Goal: Task Accomplishment & Management: Use online tool/utility

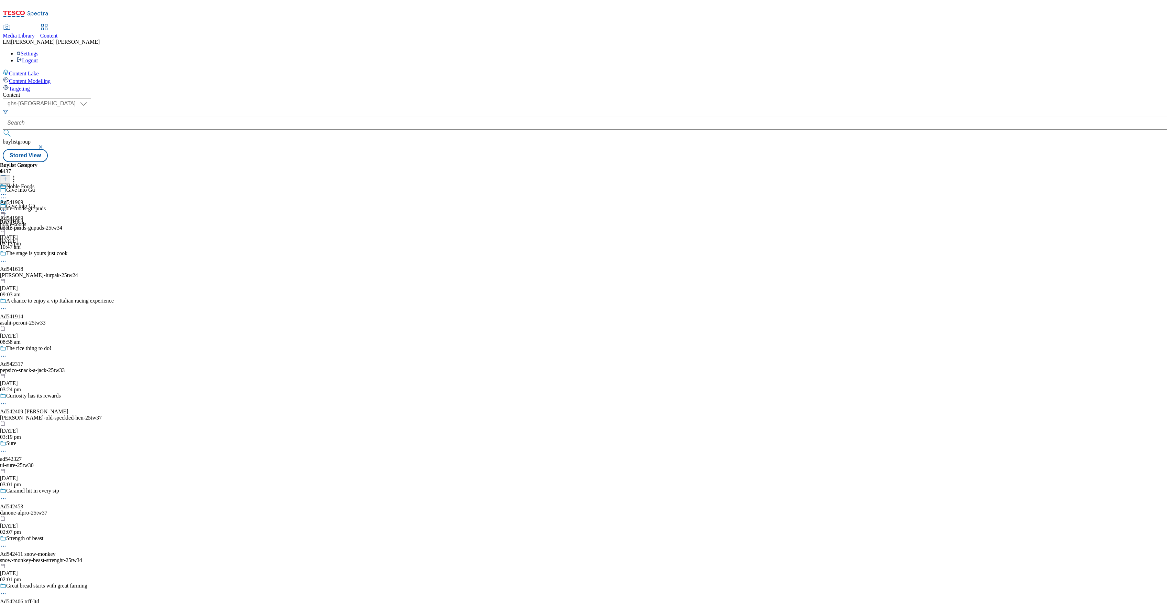
select select "ghs-[GEOGRAPHIC_DATA]"
click at [157, 116] on input "text" at bounding box center [585, 123] width 1165 height 14
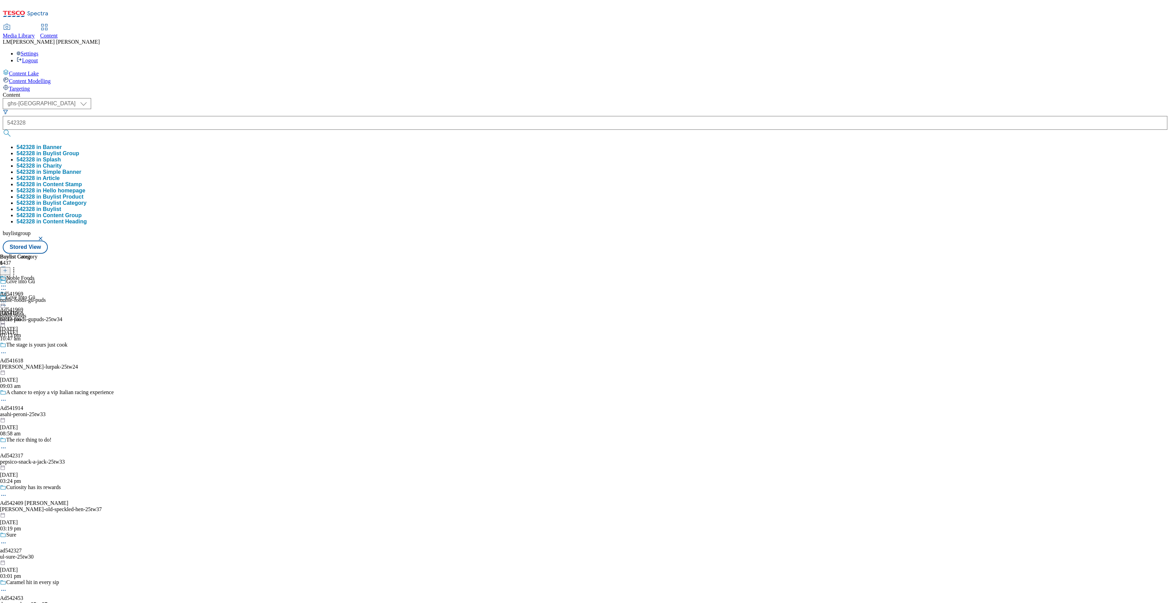
type input "542328"
click at [3, 130] on button "submit" at bounding box center [8, 133] width 10 height 7
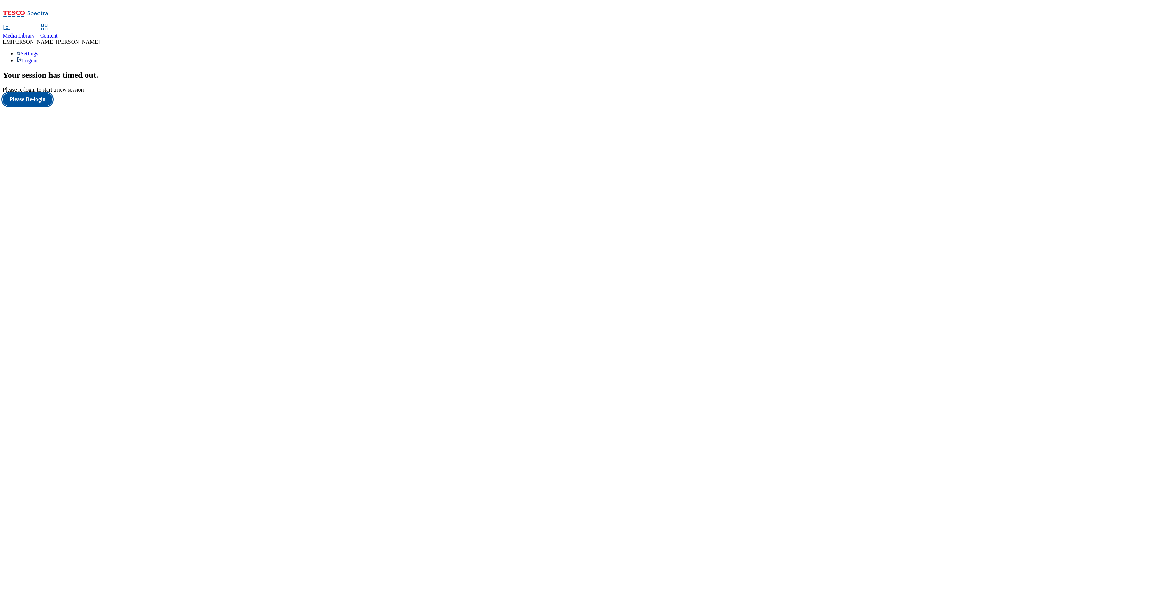
click at [32, 106] on button "Please Re-login" at bounding box center [28, 99] width 50 height 13
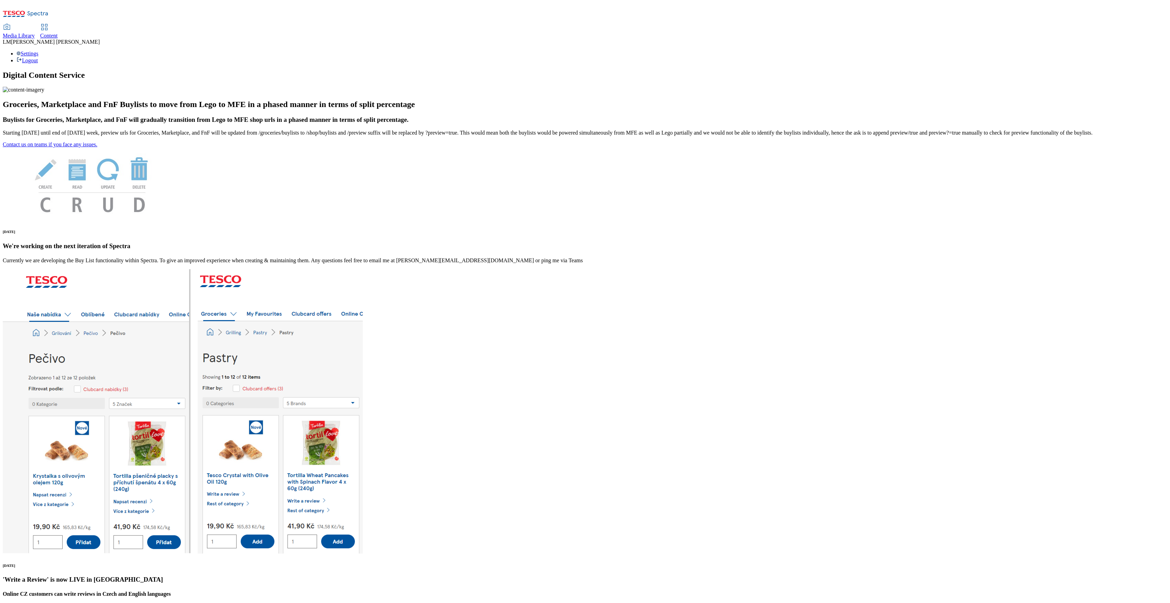
click at [58, 24] on link "Content" at bounding box center [49, 31] width 18 height 14
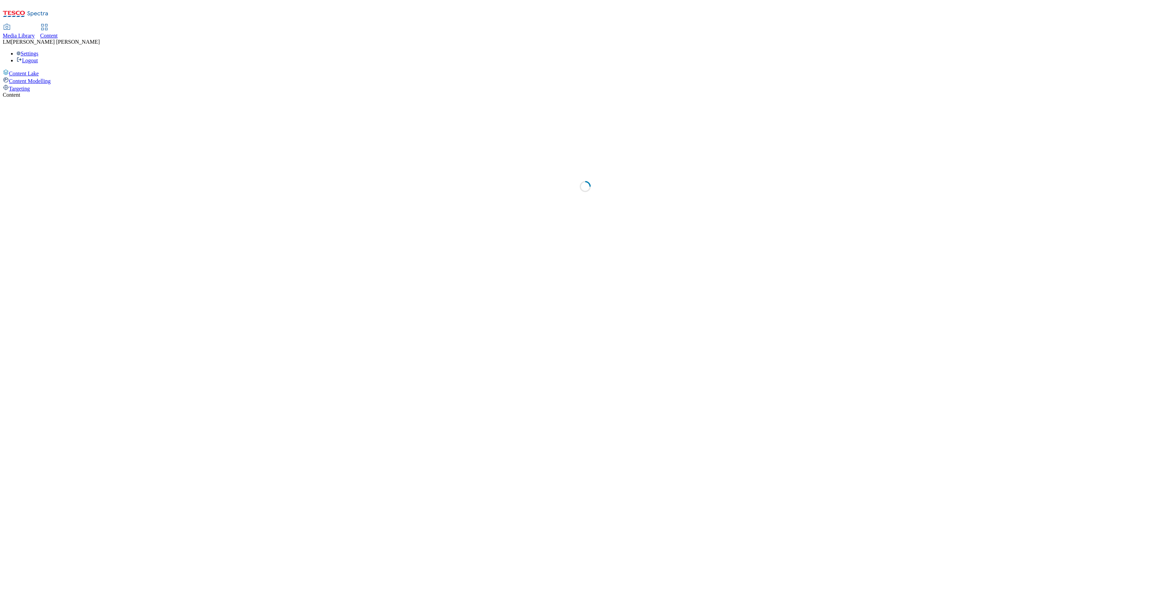
select select "ghs-[GEOGRAPHIC_DATA]"
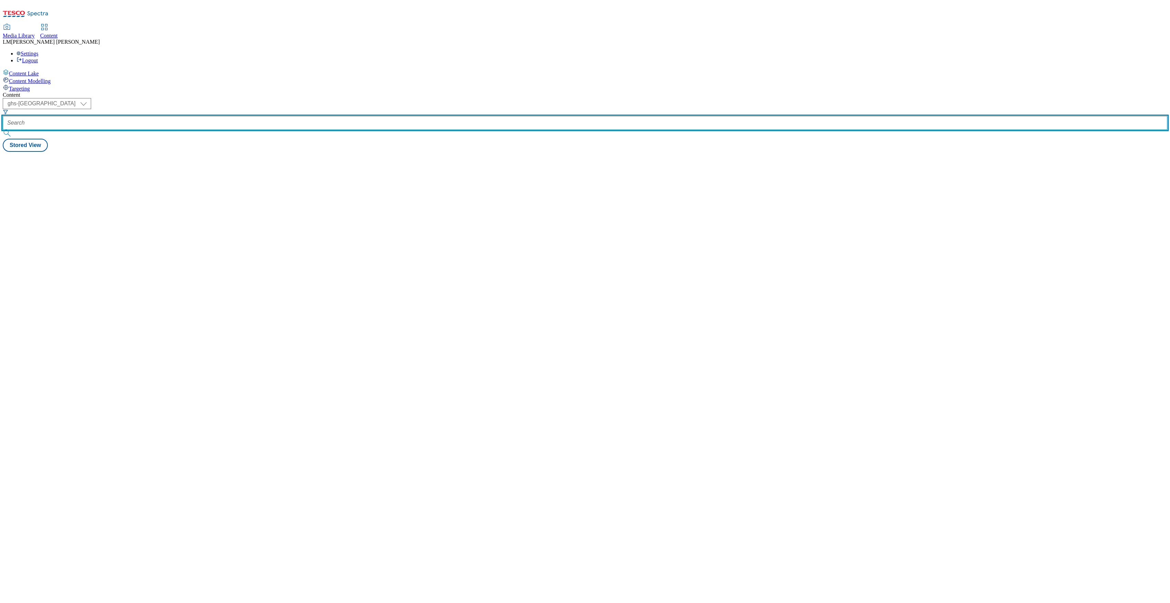
click at [156, 116] on input "text" at bounding box center [585, 123] width 1165 height 14
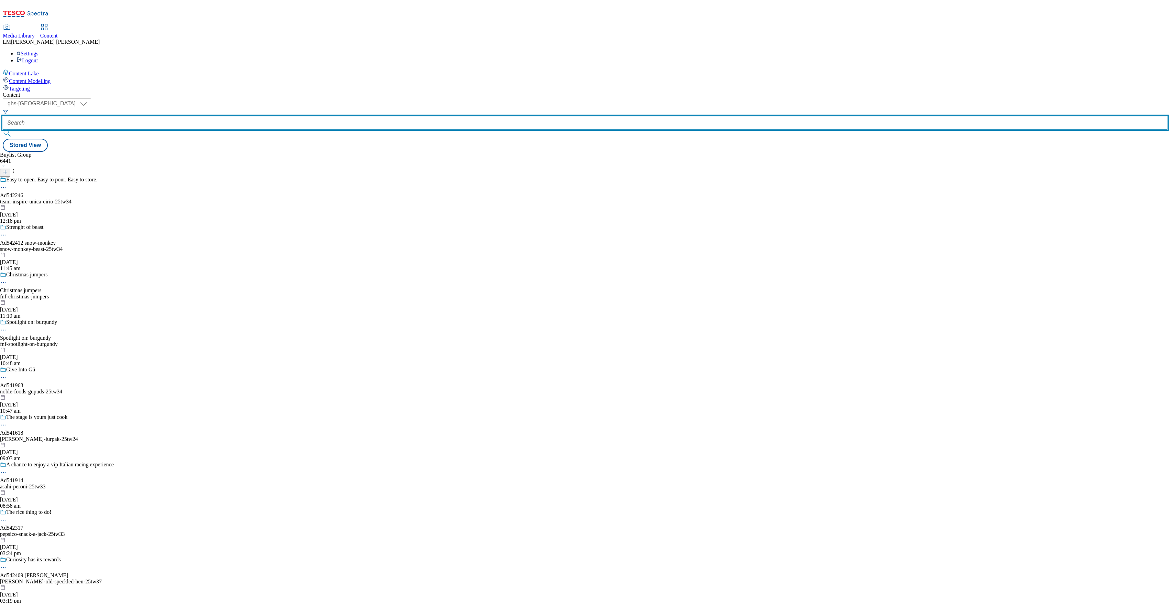
paste input "542328"
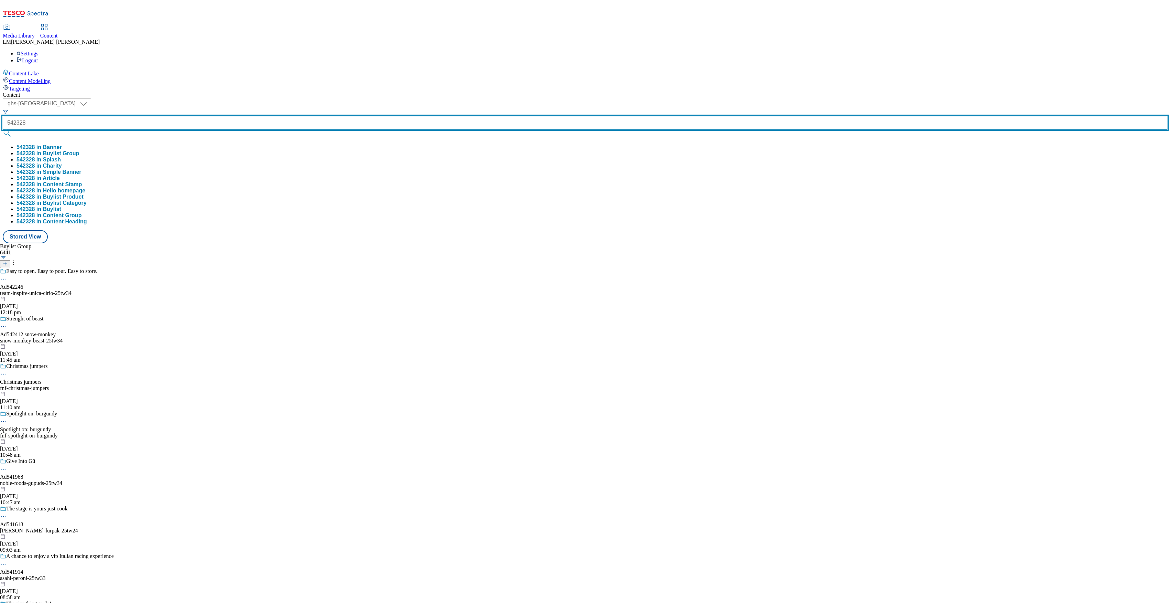
type input "542328"
click at [3, 130] on button "submit" at bounding box center [8, 133] width 10 height 7
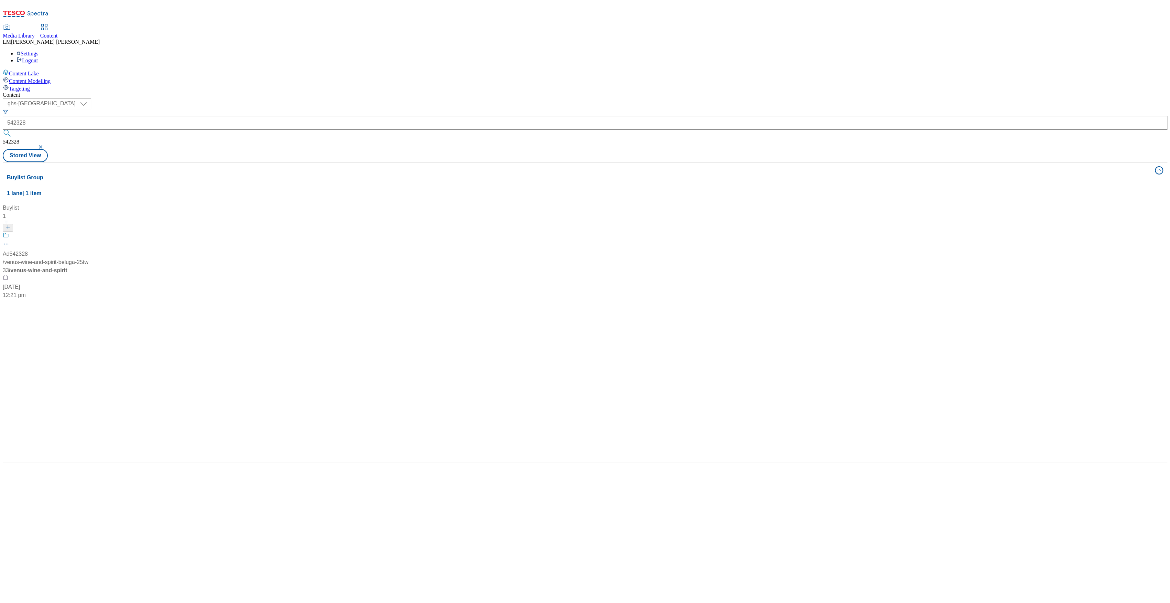
click at [242, 92] on div "Content" at bounding box center [585, 95] width 1165 height 6
click at [9, 232] on span at bounding box center [9, 236] width 0 height 9
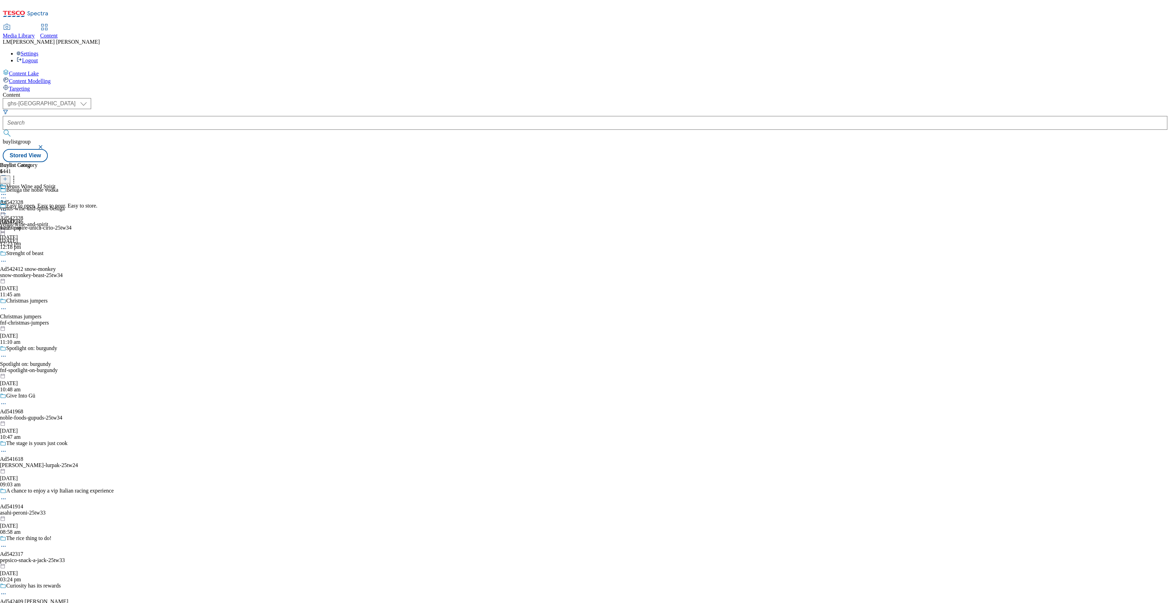
click at [65, 183] on div "Venus Wine and Spirit Ad542328 venus-wine-and-spirit-beluga 24 Sept 2025 12:23 …" at bounding box center [32, 206] width 65 height 47
click at [7, 207] on icon at bounding box center [3, 210] width 7 height 7
click at [60, 284] on li "Un-publish" at bounding box center [37, 288] width 46 height 8
click at [7, 207] on icon at bounding box center [3, 210] width 7 height 7
click at [43, 285] on span "Un-publish" at bounding box center [32, 287] width 22 height 5
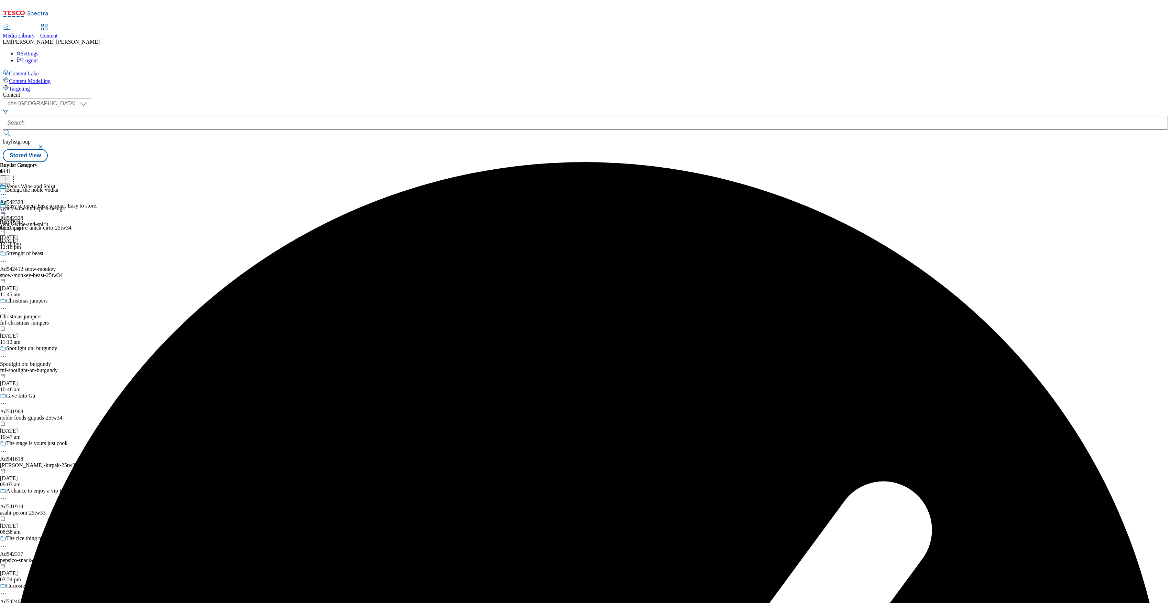
click at [7, 207] on icon at bounding box center [3, 210] width 7 height 7
click at [44, 262] on span "Un-preview" at bounding box center [32, 264] width 23 height 5
click at [7, 207] on icon at bounding box center [3, 210] width 7 height 7
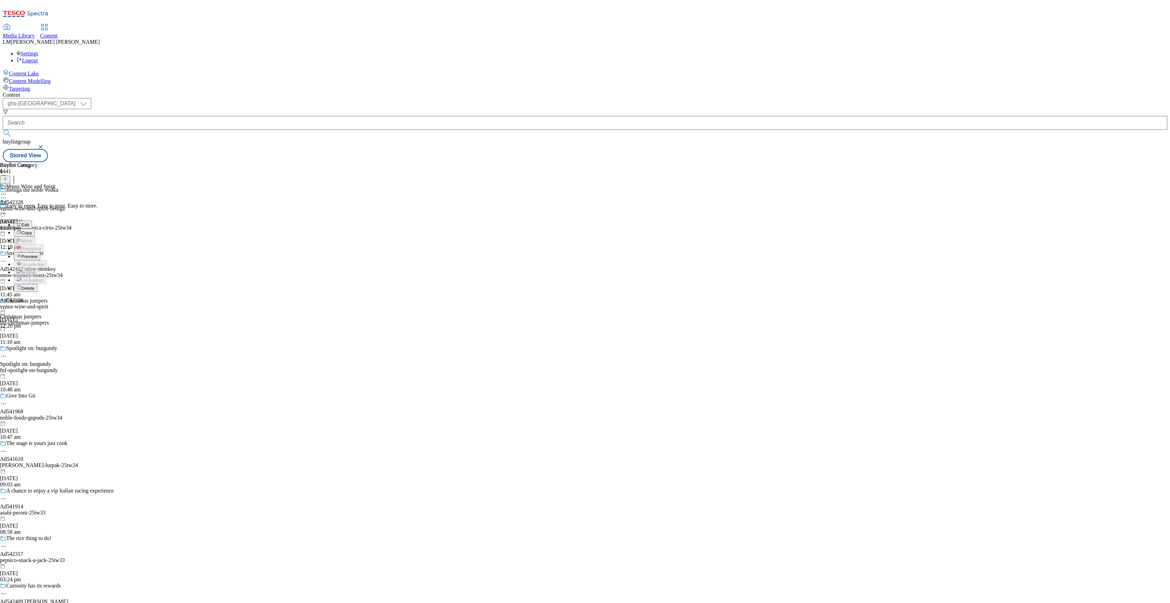
click at [37, 254] on span "Preview" at bounding box center [29, 256] width 16 height 5
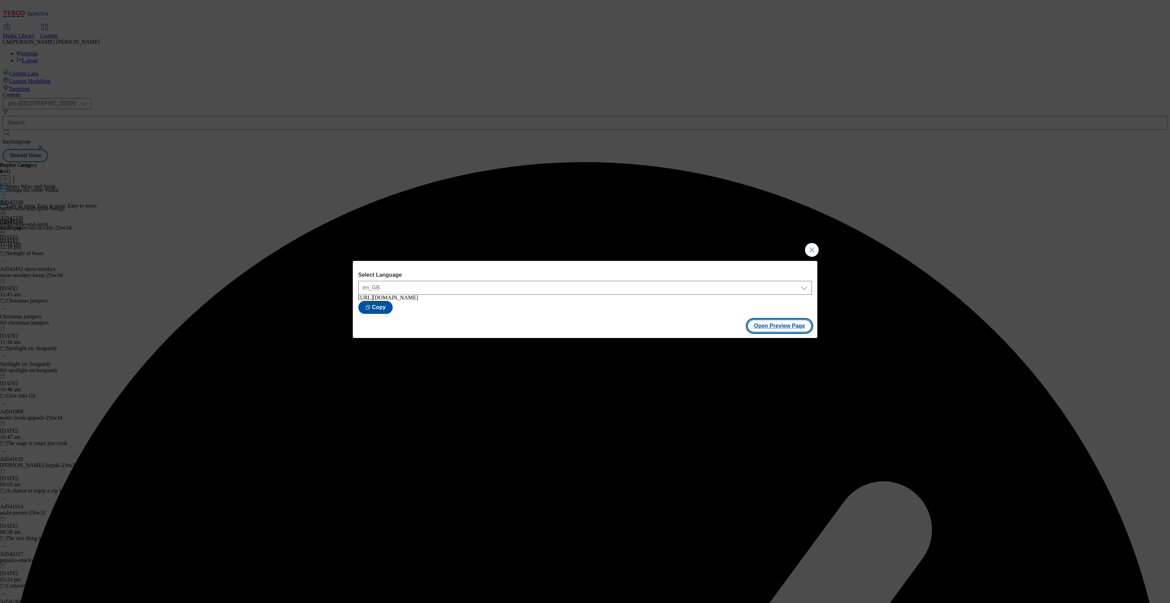
click at [787, 324] on button "Open Preview Page" at bounding box center [779, 325] width 65 height 13
click at [809, 250] on button "Close Modal" at bounding box center [812, 250] width 14 height 14
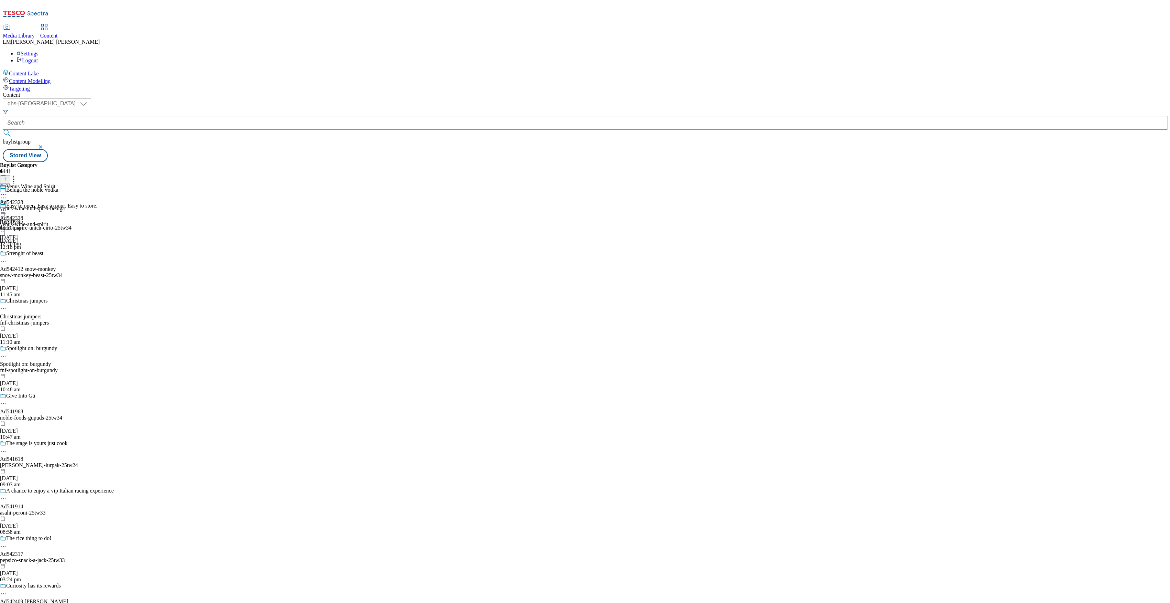
click at [7, 194] on icon at bounding box center [3, 197] width 7 height 7
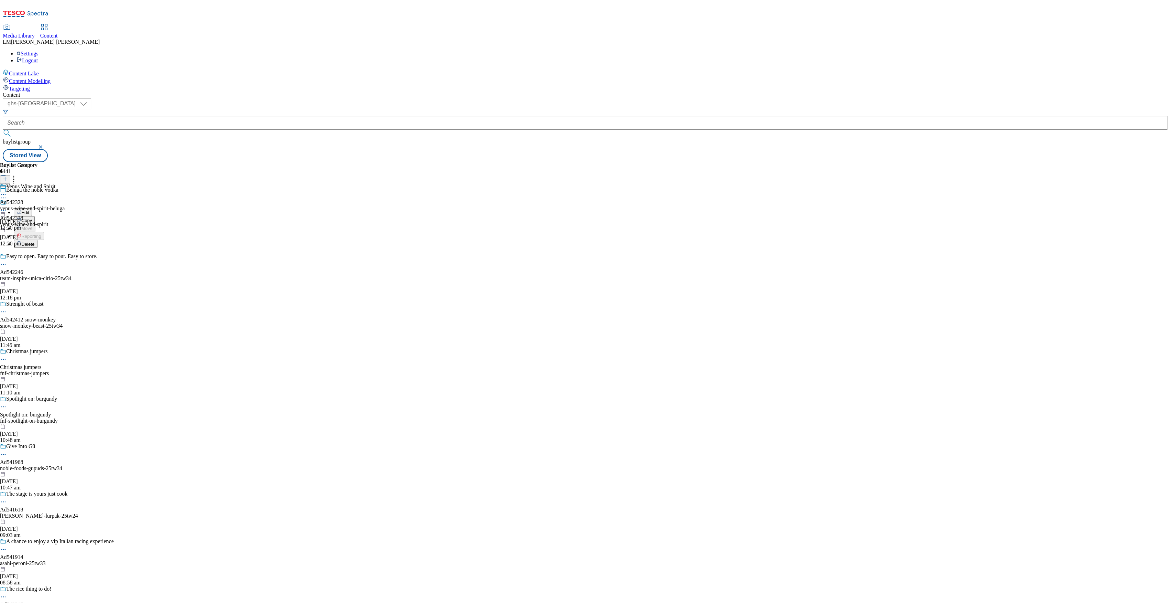
click at [32, 208] on button "Edit" at bounding box center [23, 212] width 18 height 8
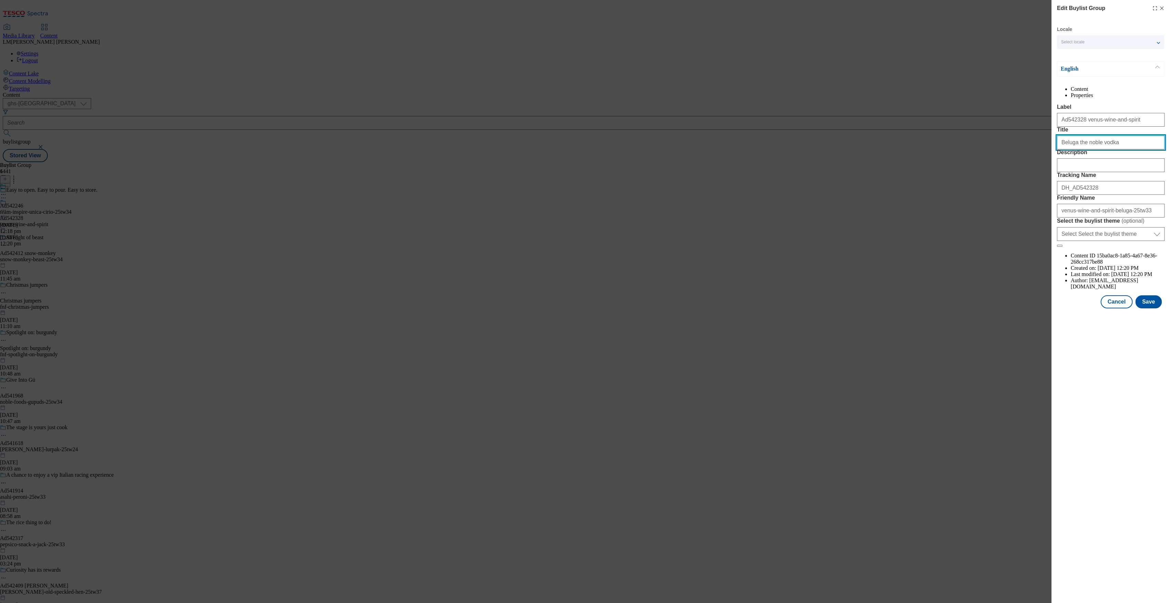
click at [1076, 149] on input "Beluga the noble vodka" at bounding box center [1111, 143] width 108 height 14
click at [1083, 149] on input "Beluga the noble vodka" at bounding box center [1111, 143] width 108 height 14
click at [1097, 149] on input "Beluga the Noble vodka" at bounding box center [1111, 143] width 108 height 14
click at [1097, 149] on input "Beluga the Noble Bka" at bounding box center [1111, 143] width 108 height 14
type input "Beluga the Noble Vodka"
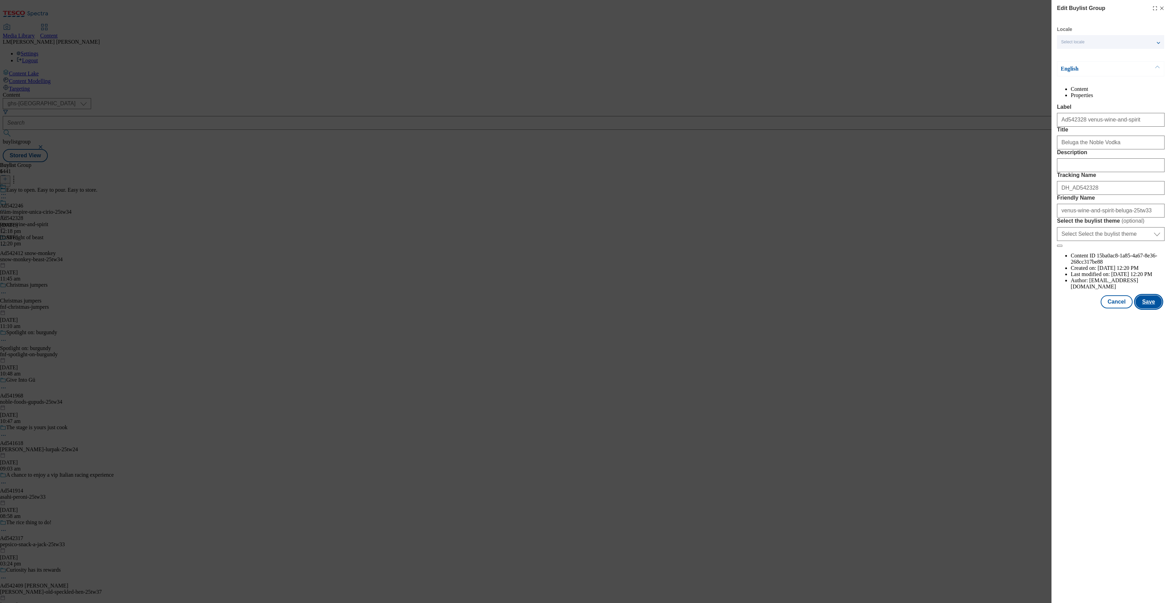
click at [1147, 308] on button "Save" at bounding box center [1149, 301] width 26 height 13
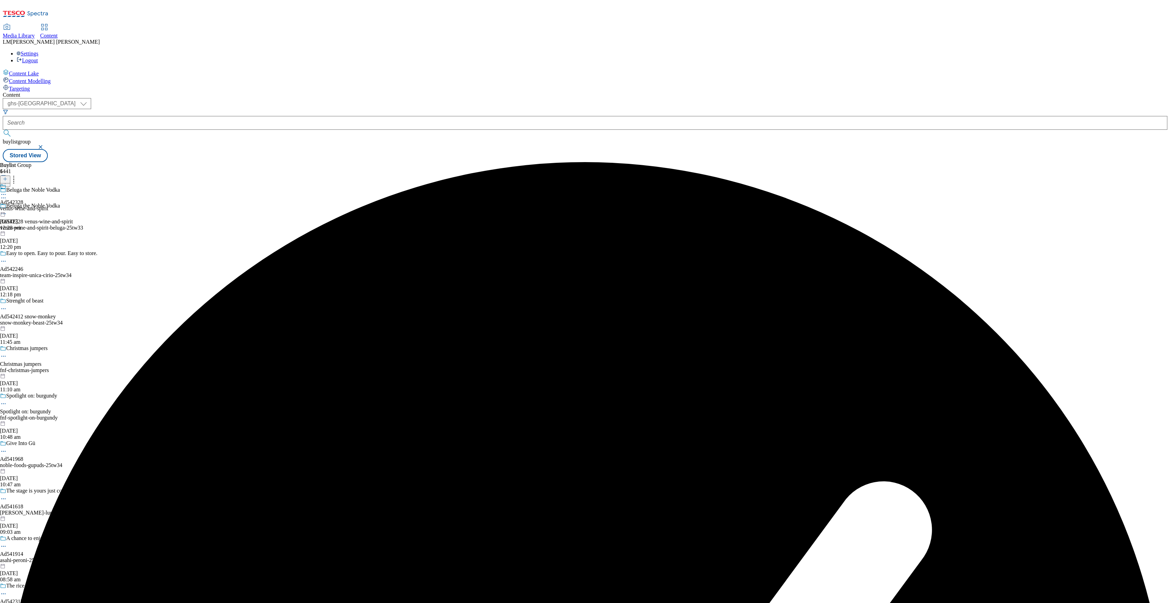
click at [48, 223] on div "Ad542328 venus-wine-and-spirit 6 Oct 2025 12:20 pm" at bounding box center [24, 206] width 48 height 47
click at [48, 205] on div "venus-wine-and-spirit" at bounding box center [24, 208] width 48 height 6
click at [65, 205] on div "venus-wine-and-spirit-beluga" at bounding box center [32, 208] width 65 height 6
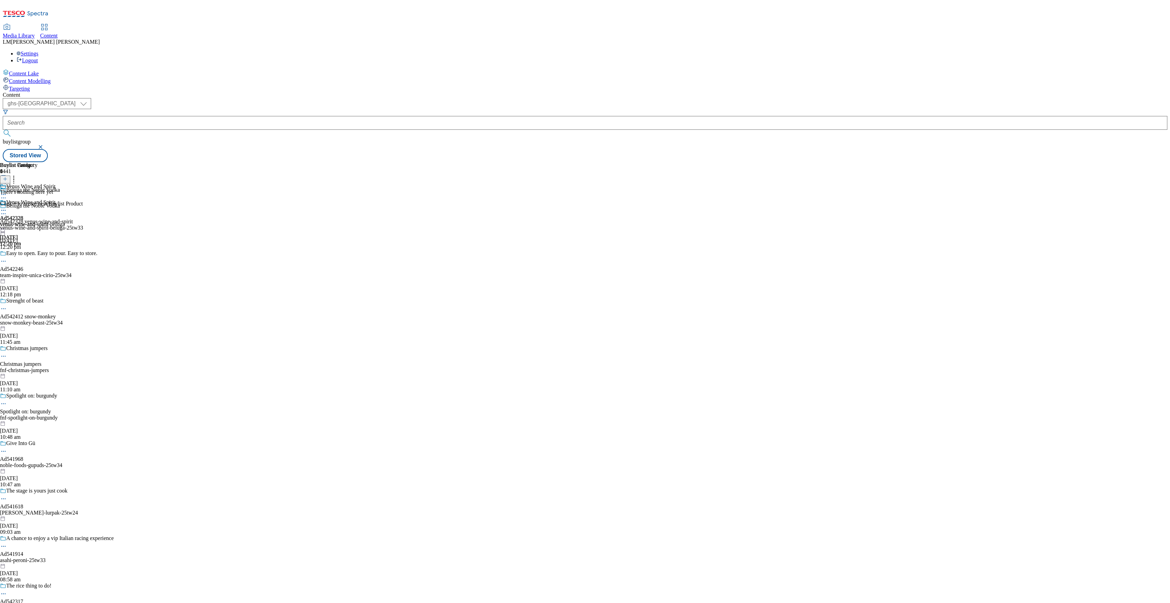
click at [83, 162] on header "Buylist Product 0" at bounding box center [41, 172] width 83 height 21
click at [8, 176] on icon at bounding box center [5, 178] width 5 height 5
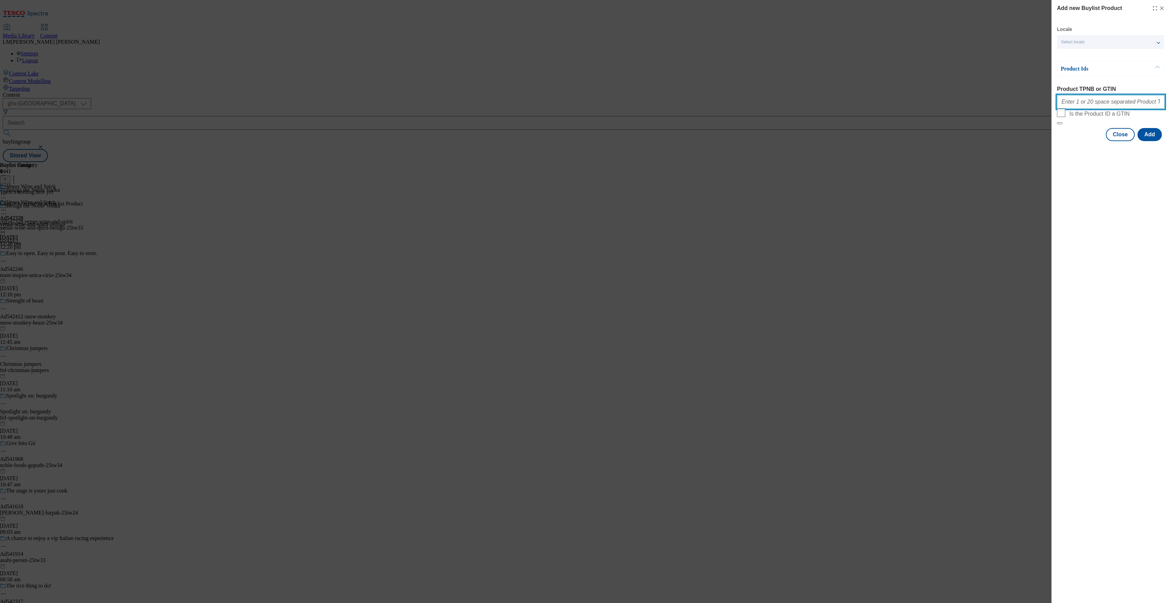
click at [1105, 98] on input "Product TPNB or GTIN" at bounding box center [1111, 102] width 108 height 14
paste input "097169240"
type input "097169240"
click at [1150, 141] on button "Add" at bounding box center [1150, 134] width 24 height 13
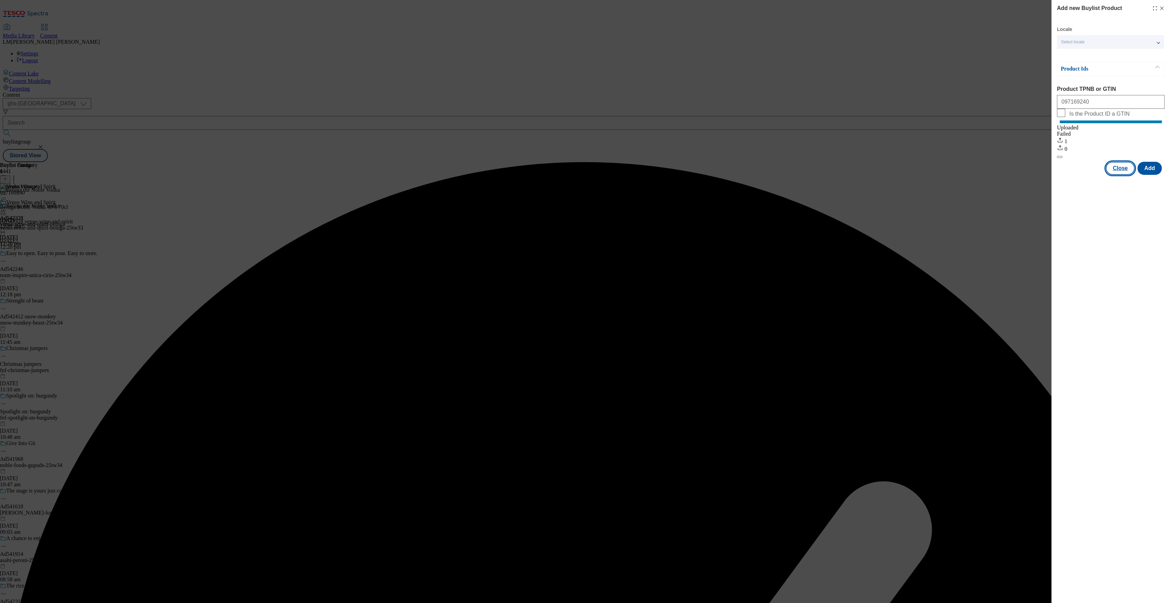
click at [1123, 175] on button "Close" at bounding box center [1120, 168] width 29 height 13
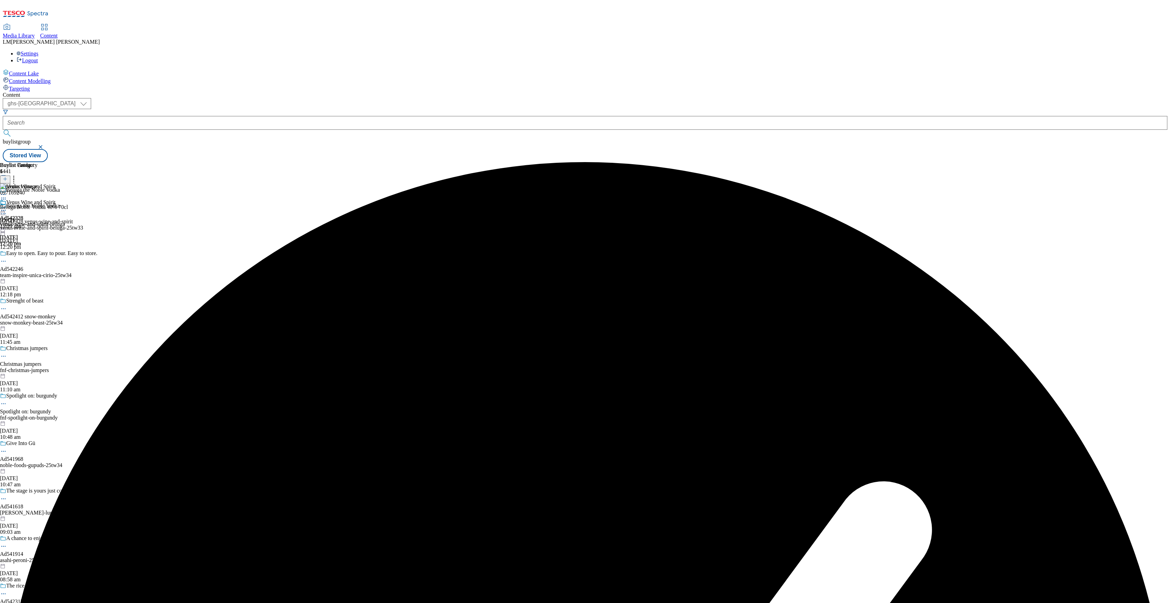
click at [7, 207] on icon at bounding box center [3, 210] width 7 height 7
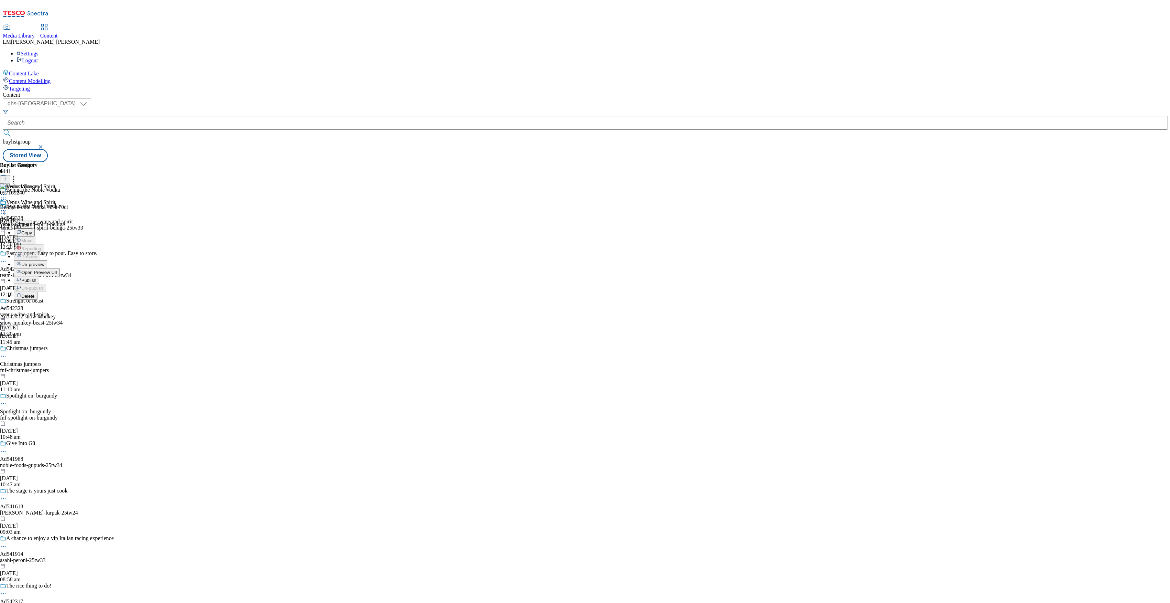
click at [36, 278] on span "Publish" at bounding box center [28, 280] width 15 height 5
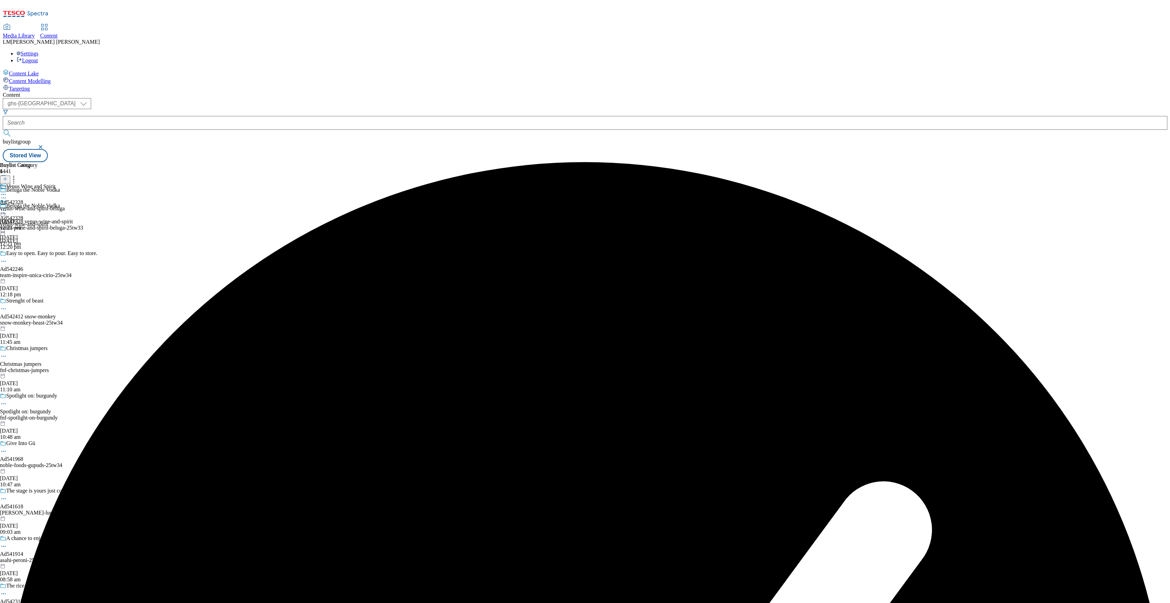
click at [7, 207] on icon at bounding box center [3, 210] width 7 height 7
click at [57, 270] on span "Open Preview Url" at bounding box center [39, 272] width 36 height 5
click at [7, 207] on icon at bounding box center [3, 210] width 7 height 7
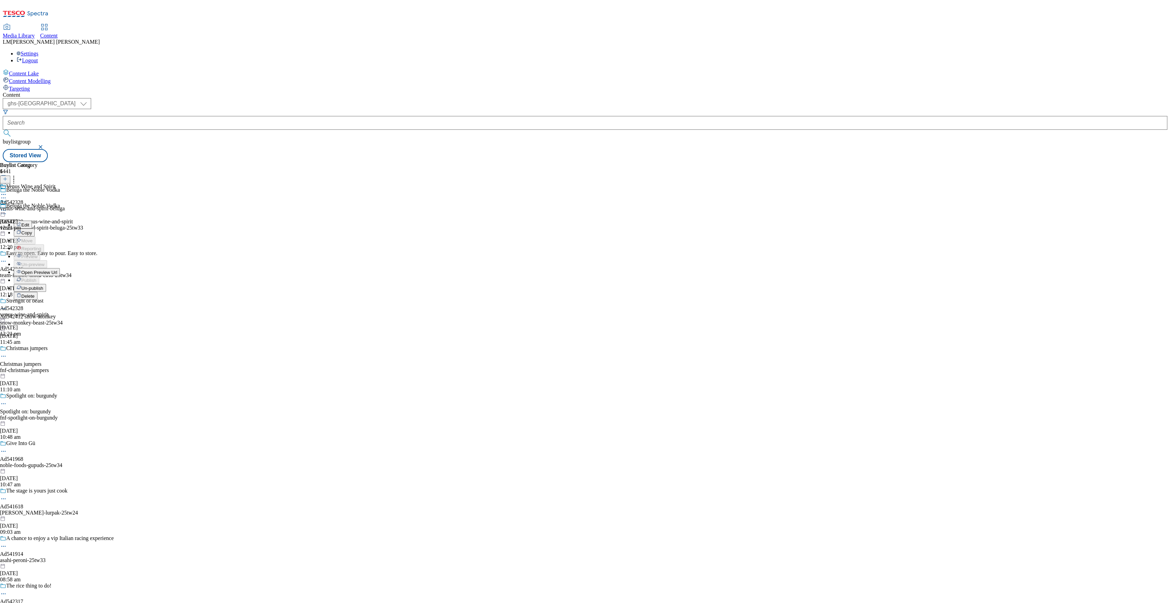
click at [46, 284] on button "Un-publish" at bounding box center [30, 288] width 32 height 8
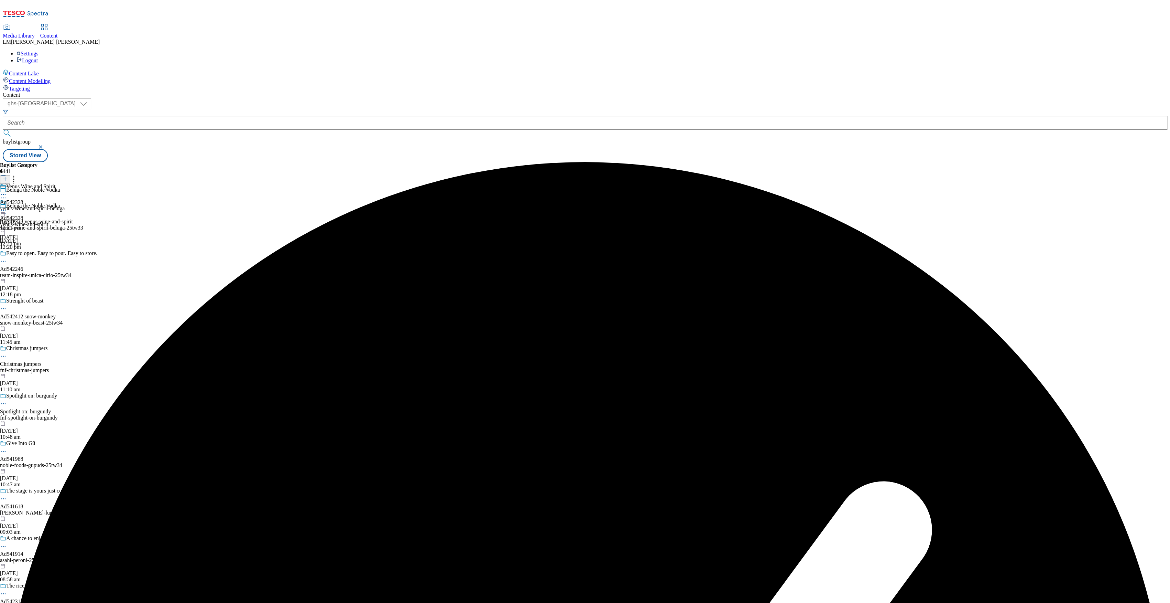
click at [7, 207] on icon at bounding box center [3, 210] width 7 height 7
click at [44, 262] on span "Un-preview" at bounding box center [32, 264] width 23 height 5
click at [7, 207] on icon at bounding box center [3, 210] width 7 height 7
click at [40, 252] on button "Preview" at bounding box center [27, 256] width 26 height 8
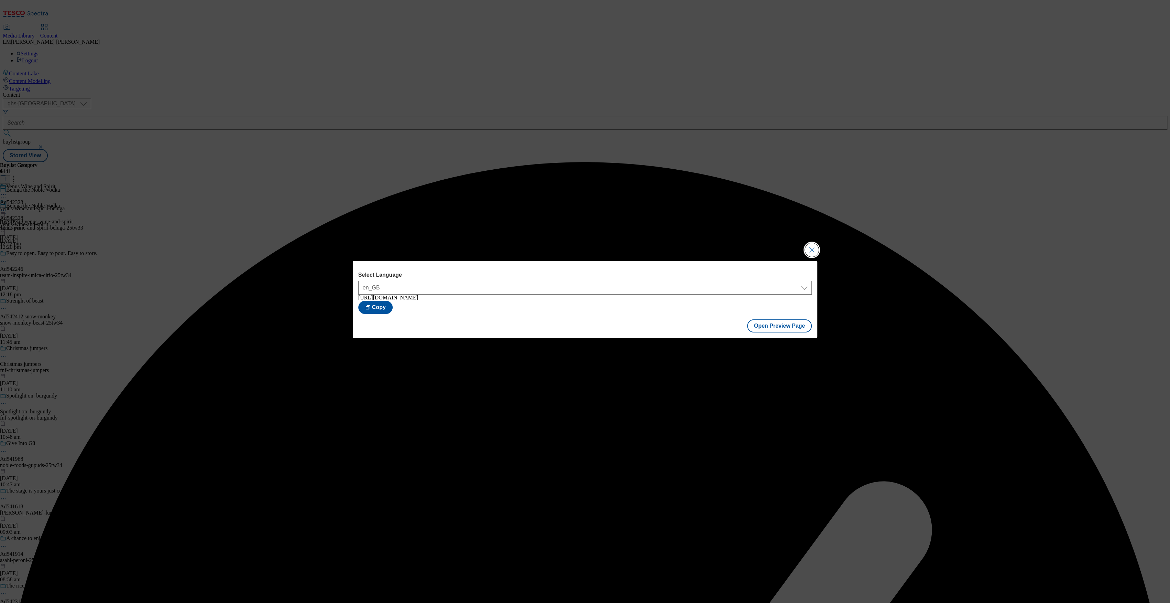
click at [819, 248] on button "Close Modal" at bounding box center [812, 250] width 14 height 14
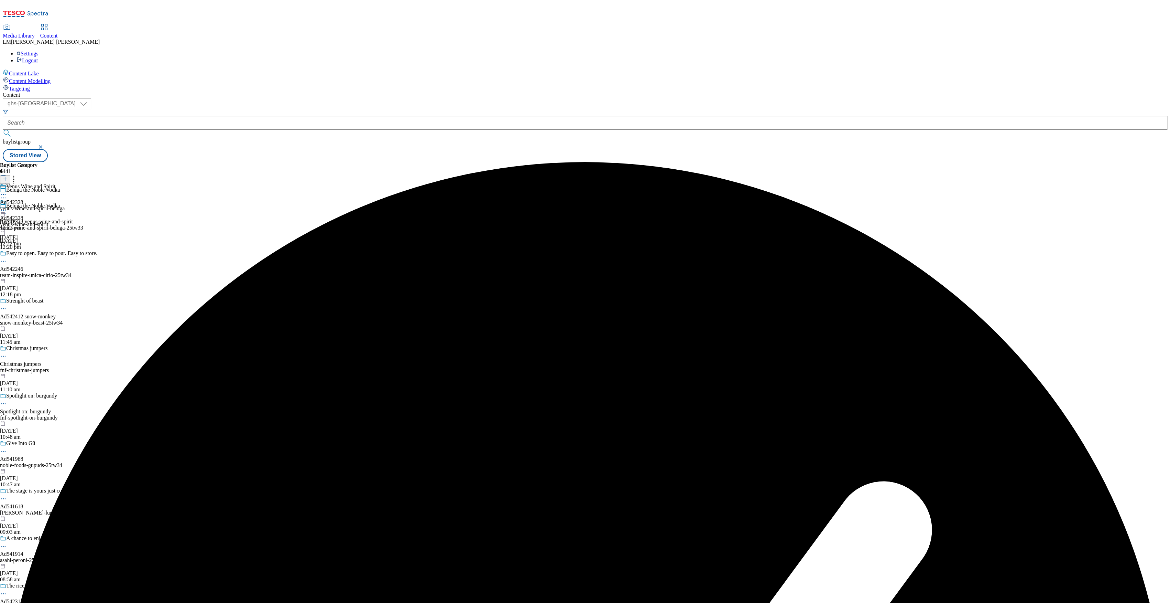
click at [7, 207] on icon at bounding box center [3, 210] width 7 height 7
click at [39, 277] on div "Publish" at bounding box center [26, 280] width 25 height 6
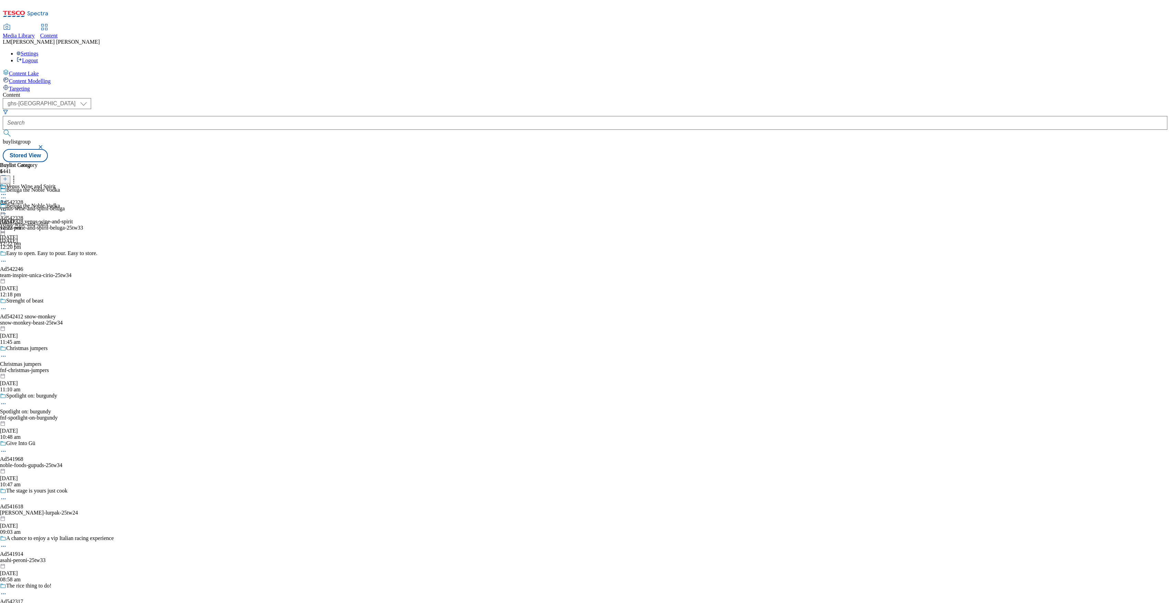
click at [7, 207] on icon at bounding box center [3, 210] width 7 height 7
click at [36, 278] on span "Publish" at bounding box center [28, 280] width 15 height 5
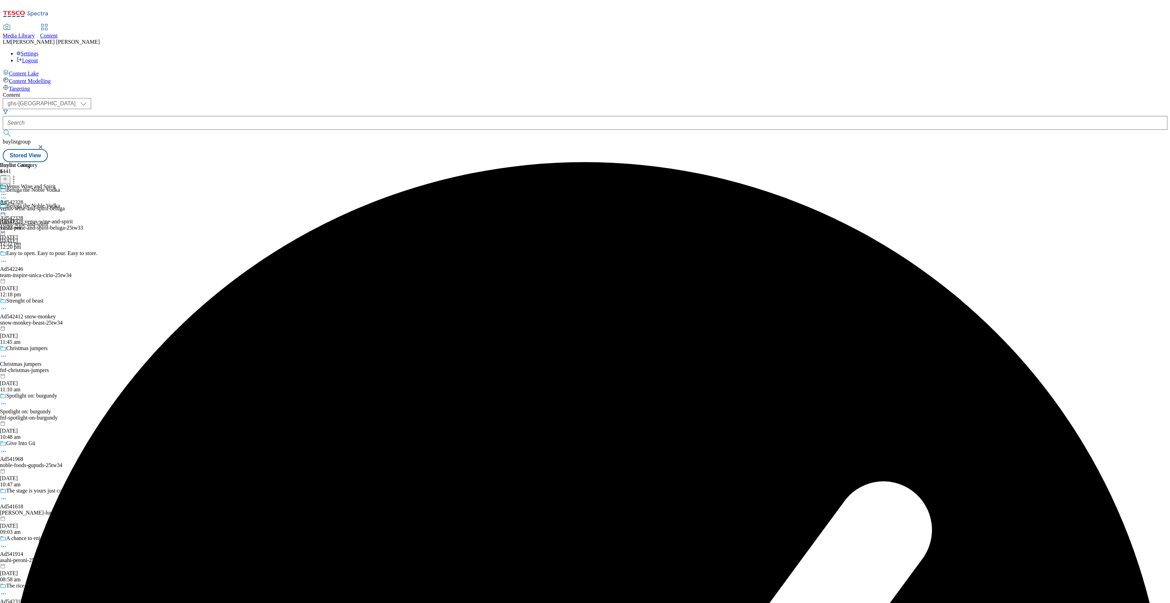
click at [7, 207] on icon at bounding box center [3, 210] width 7 height 7
click at [57, 270] on span "Open Preview Url" at bounding box center [39, 272] width 36 height 5
